Goal: Find contact information: Find contact information

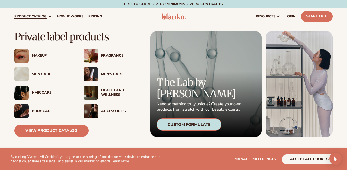
click at [43, 72] on div "Skin Care" at bounding box center [53, 74] width 42 height 4
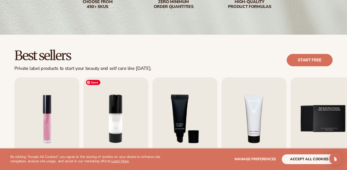
scroll to position [105, 0]
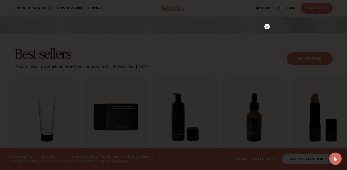
click at [299, 162] on div at bounding box center [173, 85] width 347 height 170
click at [266, 7] on circle at bounding box center [266, 8] width 5 height 5
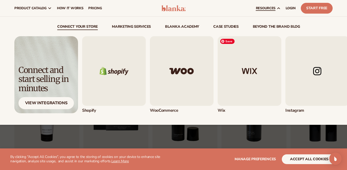
scroll to position [5, 0]
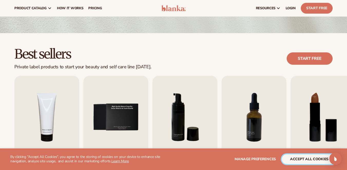
click at [293, 157] on button "accept all cookies" at bounding box center [309, 159] width 55 height 10
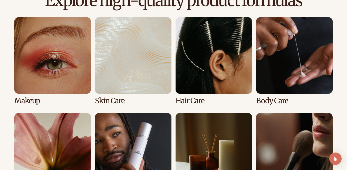
scroll to position [372, 0]
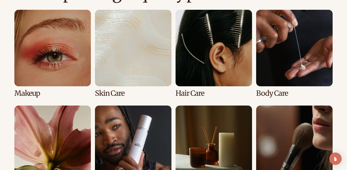
click at [163, 58] on link "2 / 8" at bounding box center [133, 53] width 76 height 87
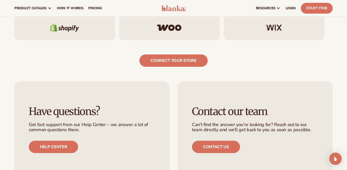
scroll to position [794, 0]
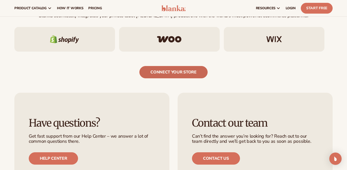
click at [186, 78] on link "connect your store" at bounding box center [173, 72] width 68 height 12
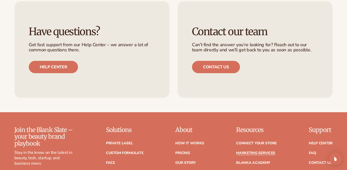
scroll to position [1027, 0]
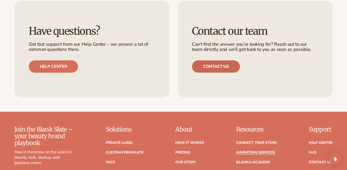
click at [206, 67] on link "Contact us" at bounding box center [216, 66] width 48 height 12
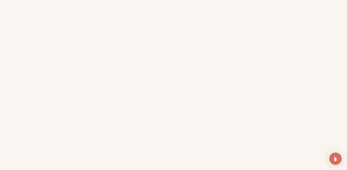
scroll to position [160, 0]
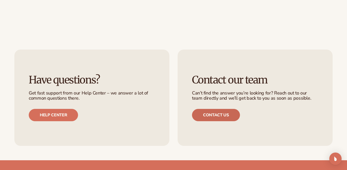
click at [204, 116] on link "Contact us" at bounding box center [216, 115] width 48 height 12
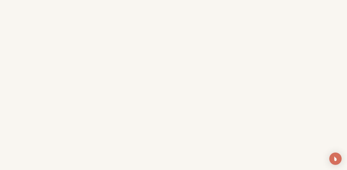
scroll to position [151, 0]
